Goal: Check status: Check status

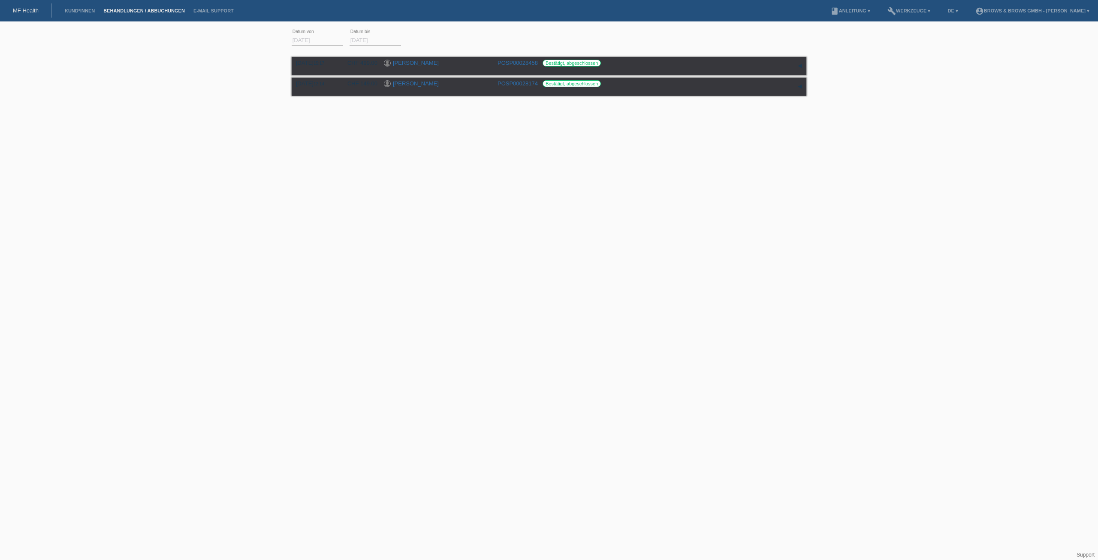
click at [316, 40] on input "[DATE]" at bounding box center [317, 40] width 51 height 11
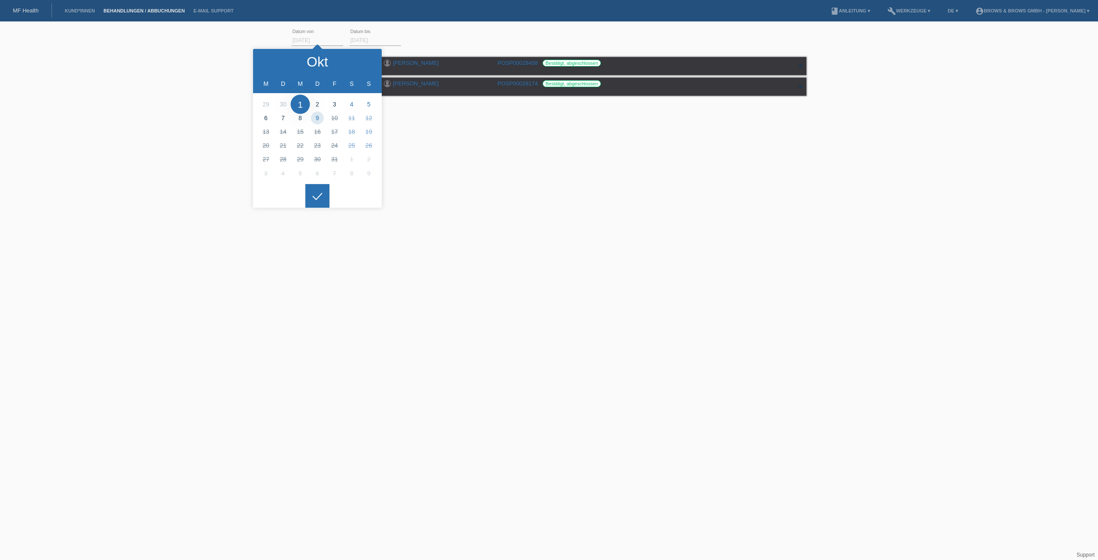
click at [425, 141] on html "MF Health Kund*innen Behandlungen / Abbuchungen E-Mail Support menu account_cir…" at bounding box center [549, 70] width 1098 height 141
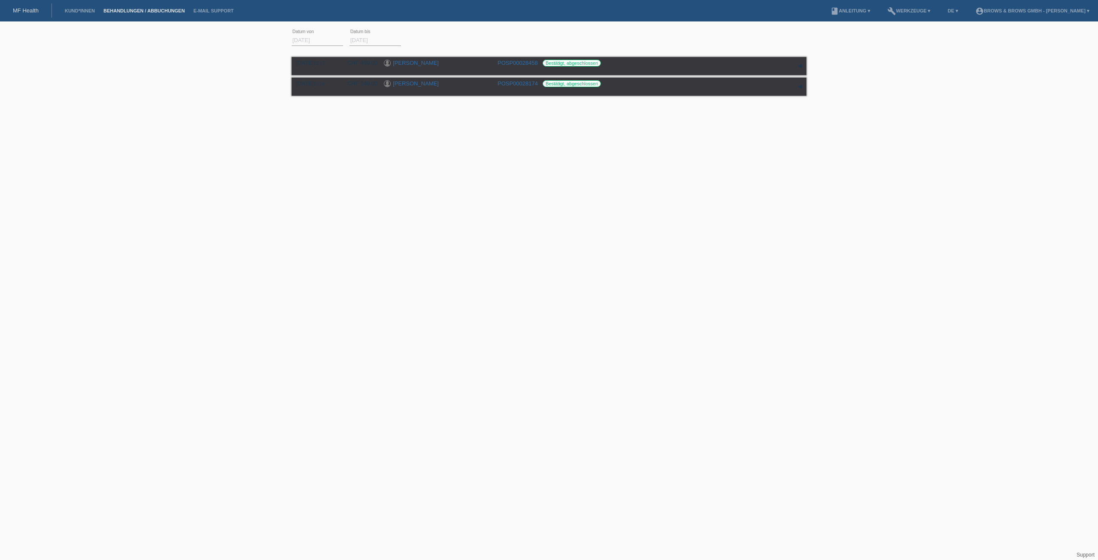
click at [320, 41] on input "[DATE]" at bounding box center [317, 40] width 51 height 11
click at [372, 37] on input "[DATE]" at bounding box center [374, 40] width 51 height 11
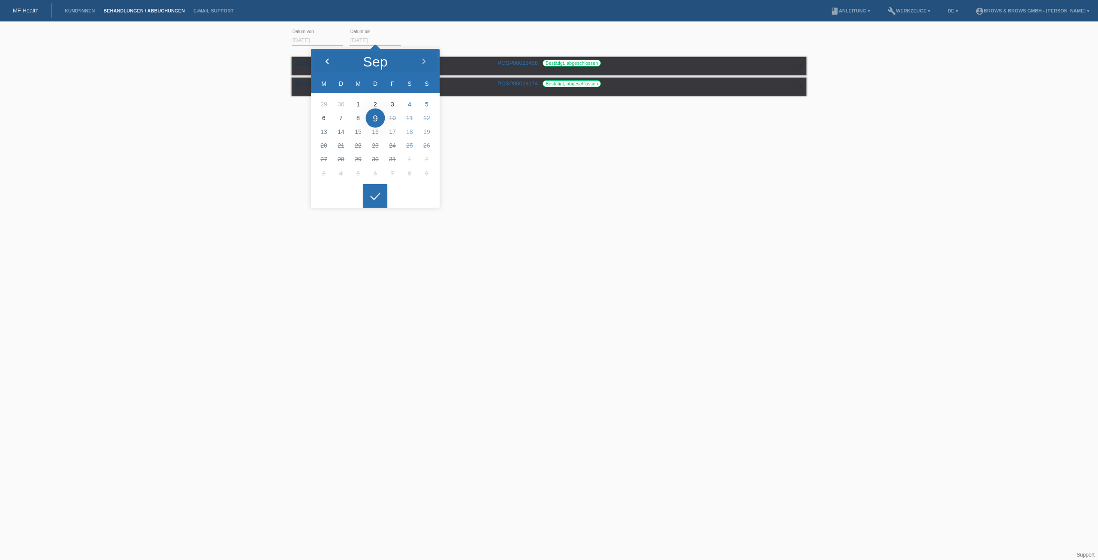
click at [326, 59] on icon at bounding box center [327, 61] width 7 height 7
type input "[DATE]"
click at [309, 40] on input "[DATE]" at bounding box center [317, 40] width 51 height 11
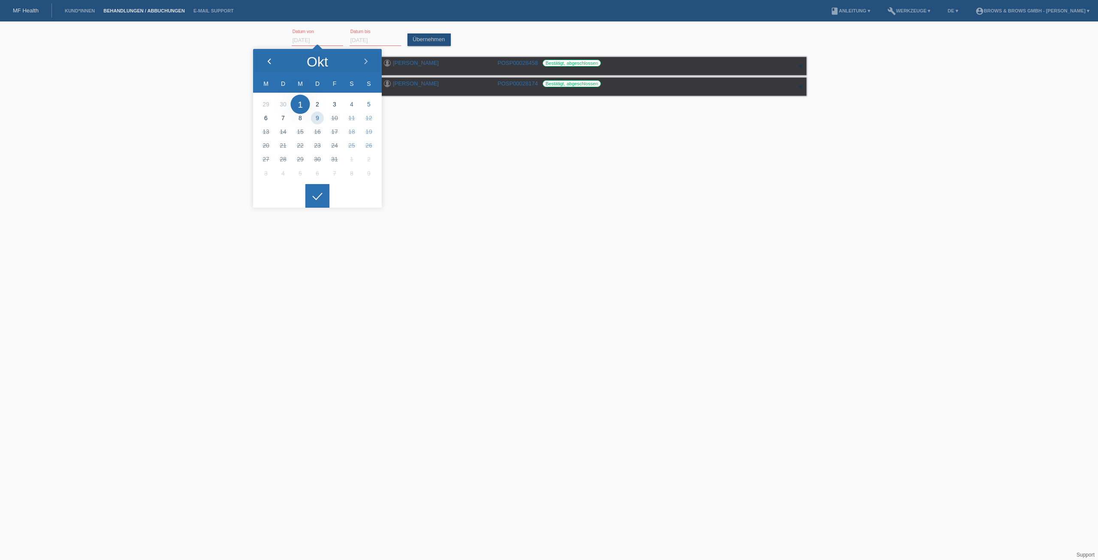
click at [272, 63] on icon at bounding box center [269, 61] width 7 height 7
type input "[DATE]"
click at [478, 141] on html "MF Health Kund*innen Behandlungen / Abbuchungen E-Mail Support menu account_cir…" at bounding box center [549, 70] width 1098 height 141
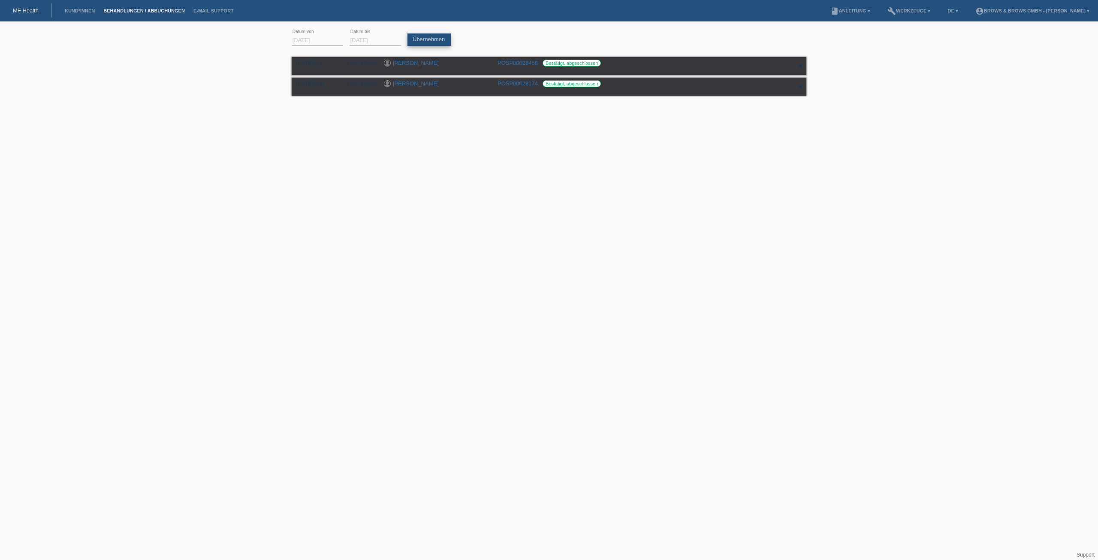
click at [434, 42] on link "Übernehmen" at bounding box center [428, 39] width 43 height 12
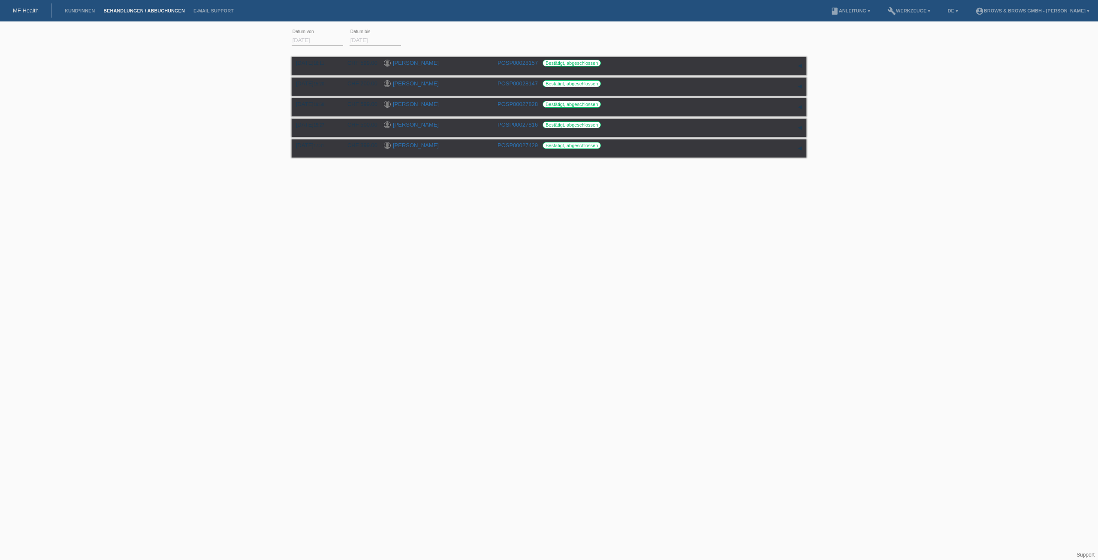
click at [477, 160] on html "MF Health Kund*innen Behandlungen / Abbuchungen E-Mail Support menu account_cir…" at bounding box center [549, 80] width 1098 height 160
